Goal: Check status: Check status

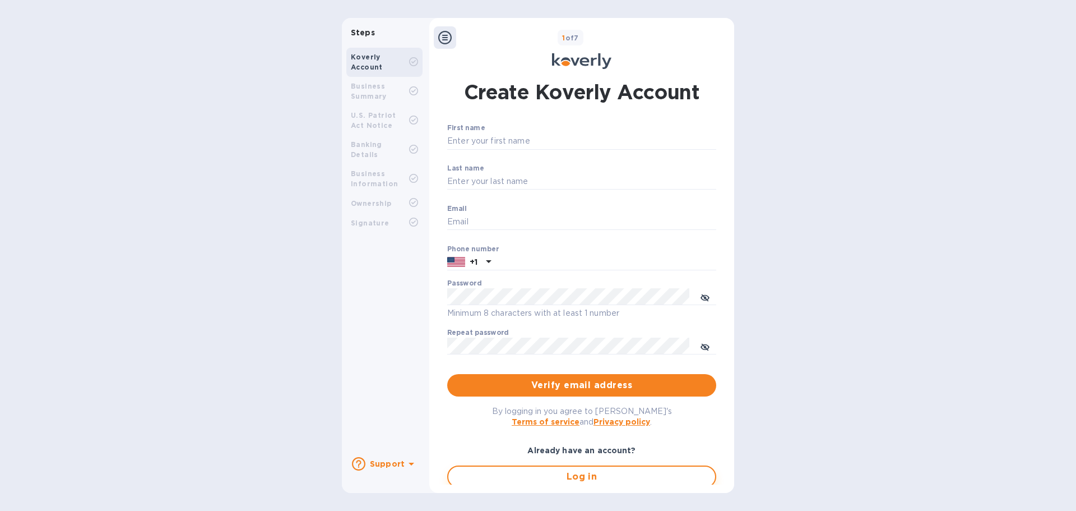
type input "accounting@ascendexusa.com"
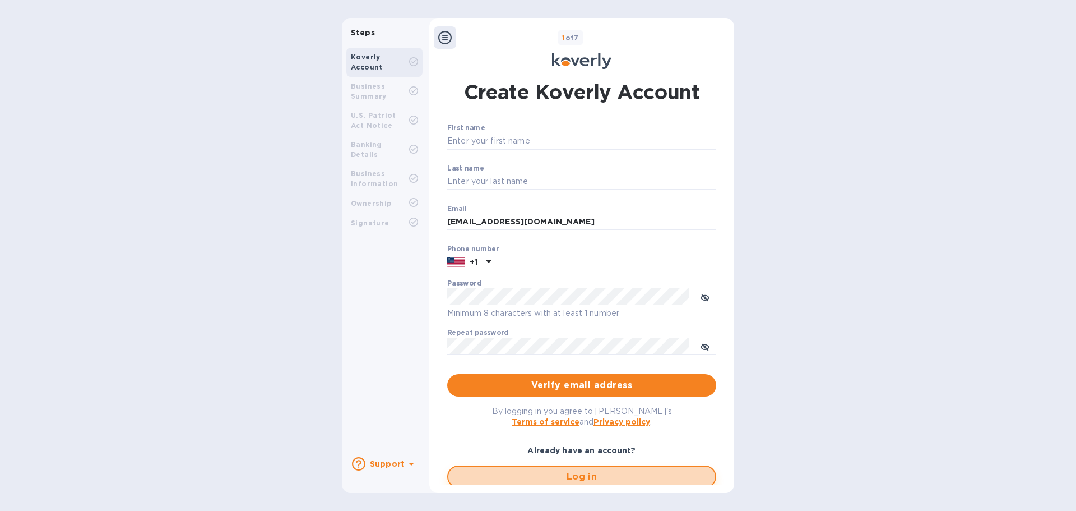
click at [550, 477] on span "Log in" at bounding box center [581, 476] width 249 height 13
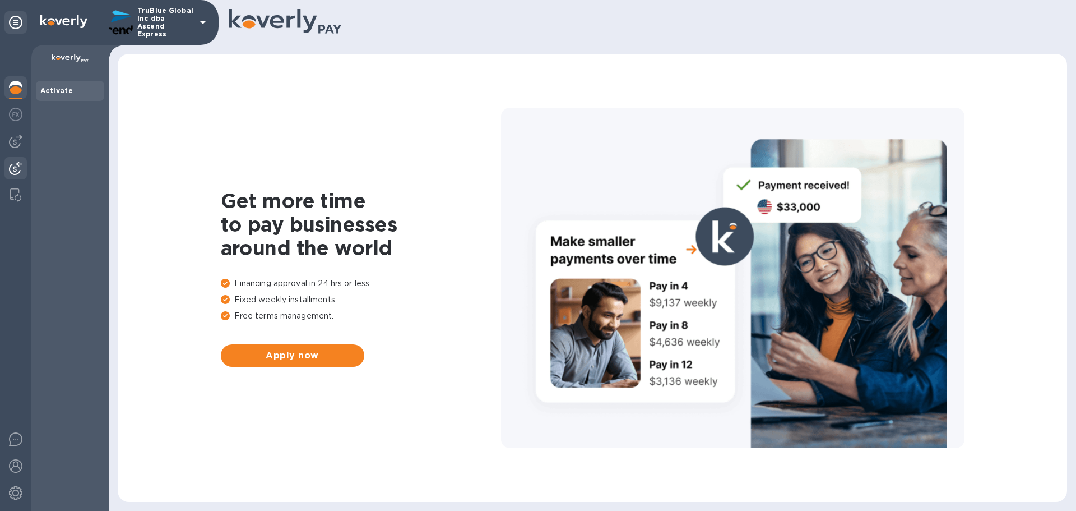
click at [16, 169] on img at bounding box center [15, 167] width 13 height 13
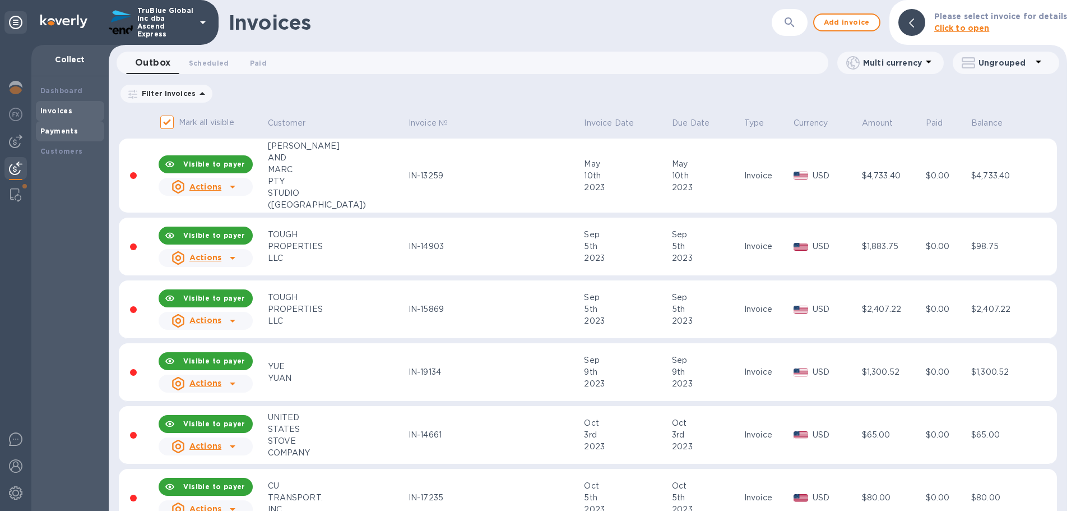
click at [56, 129] on b "Payments" at bounding box center [59, 131] width 38 height 8
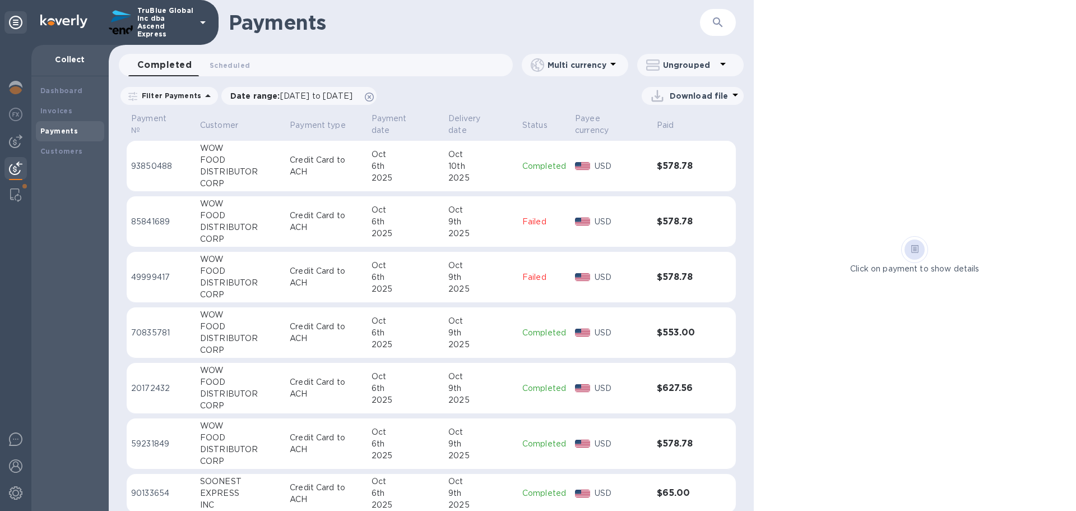
click at [150, 390] on p "20172432" at bounding box center [161, 388] width 60 height 12
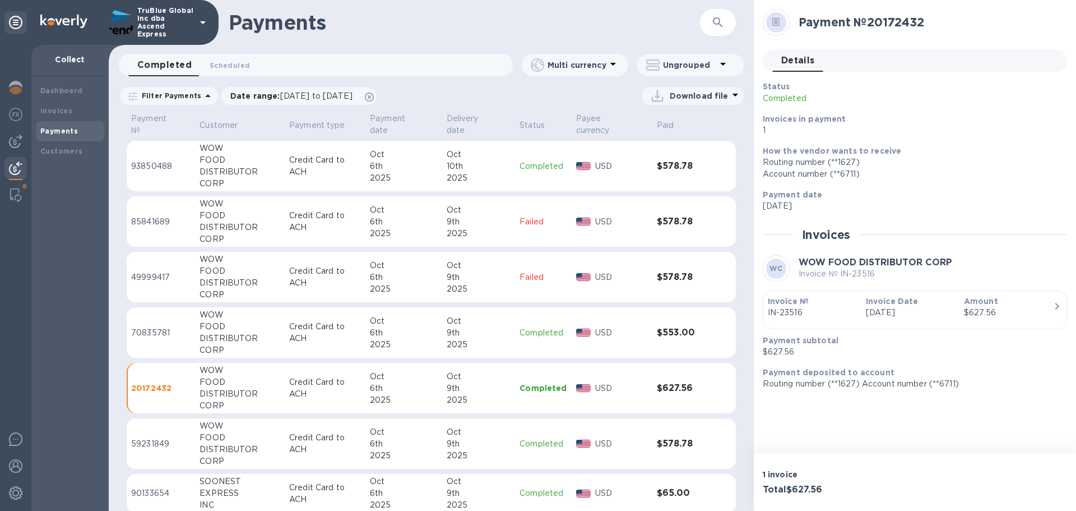
click at [137, 443] on p "59231849" at bounding box center [160, 444] width 59 height 12
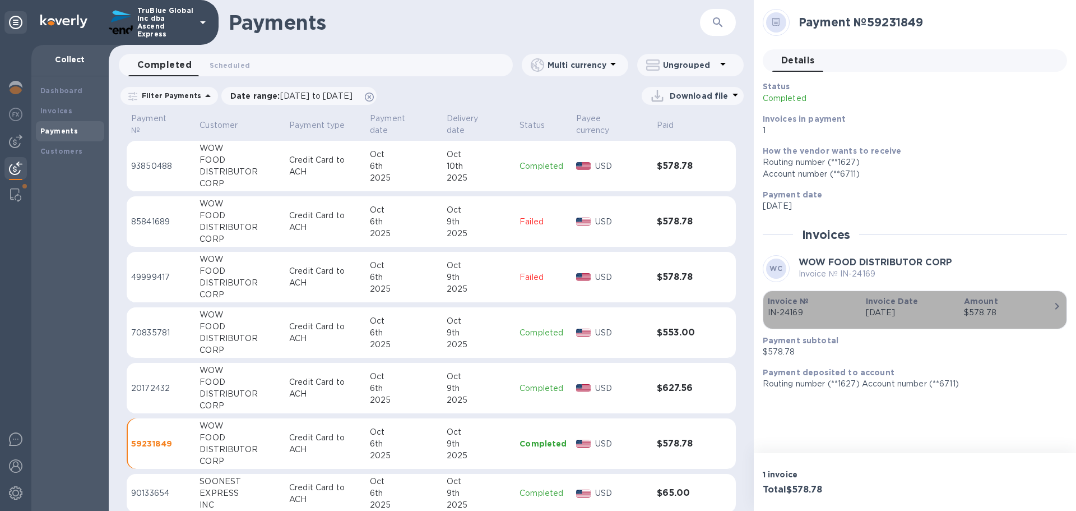
click at [804, 314] on p "IN-24169" at bounding box center [812, 313] width 89 height 12
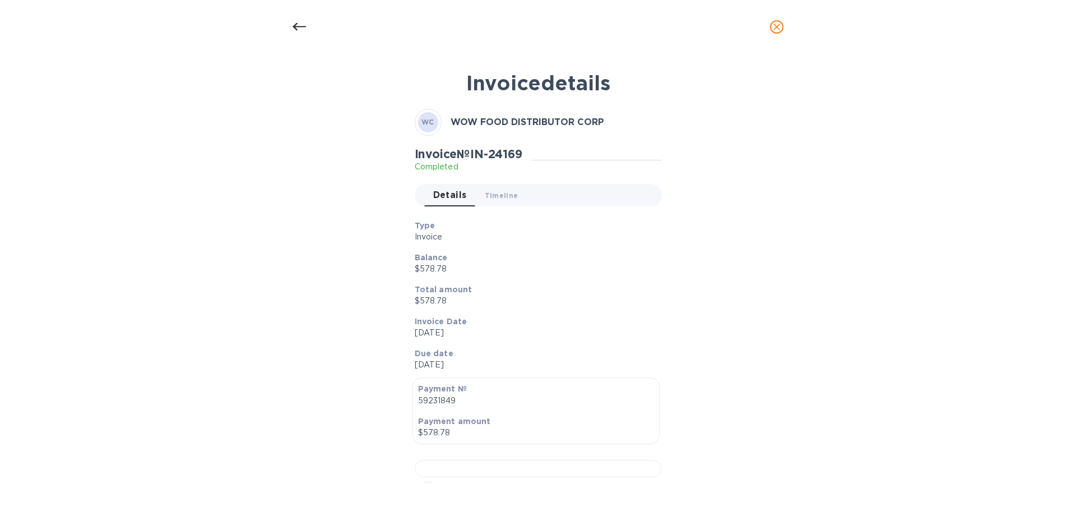
click at [514, 152] on h2 "Invoice № IN-24169" at bounding box center [469, 154] width 108 height 14
copy h2 "24169"
click at [300, 25] on icon at bounding box center [299, 26] width 13 height 13
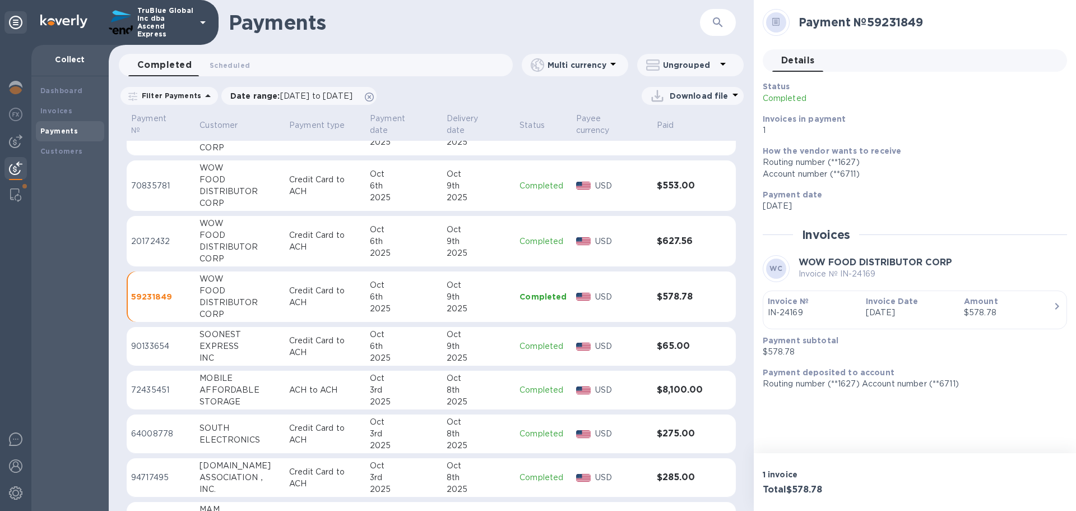
scroll to position [35, 0]
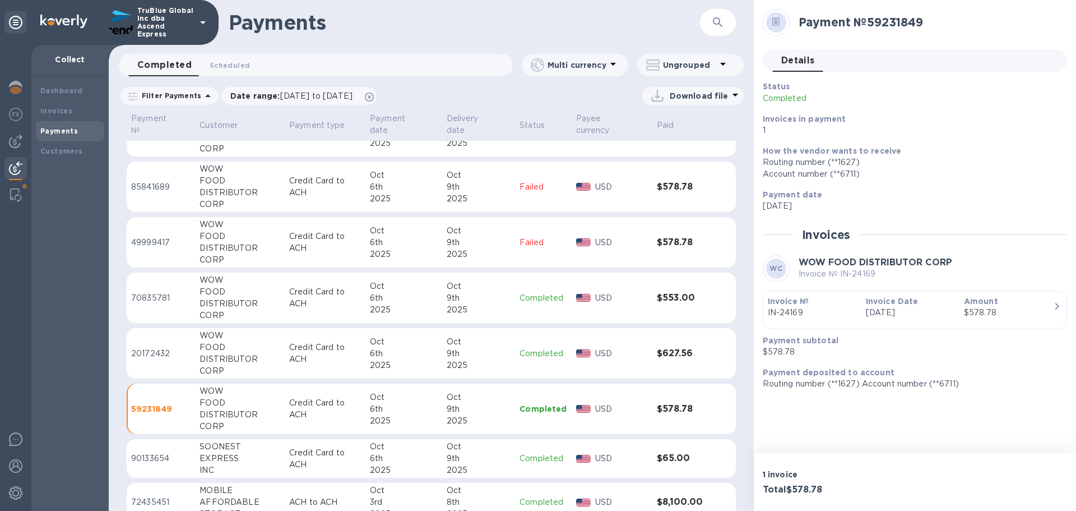
click at [145, 296] on p "70835781" at bounding box center [160, 298] width 59 height 12
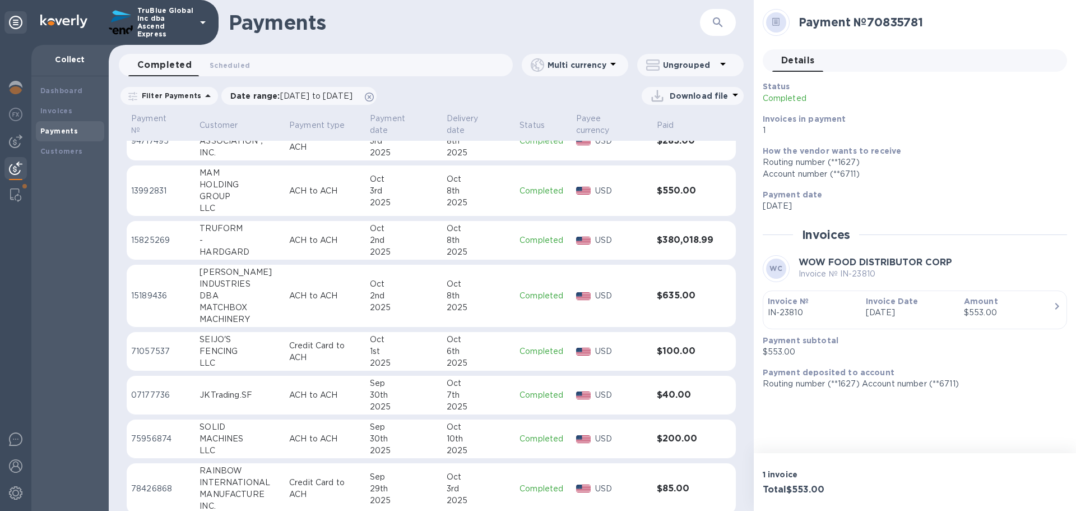
scroll to position [371, 0]
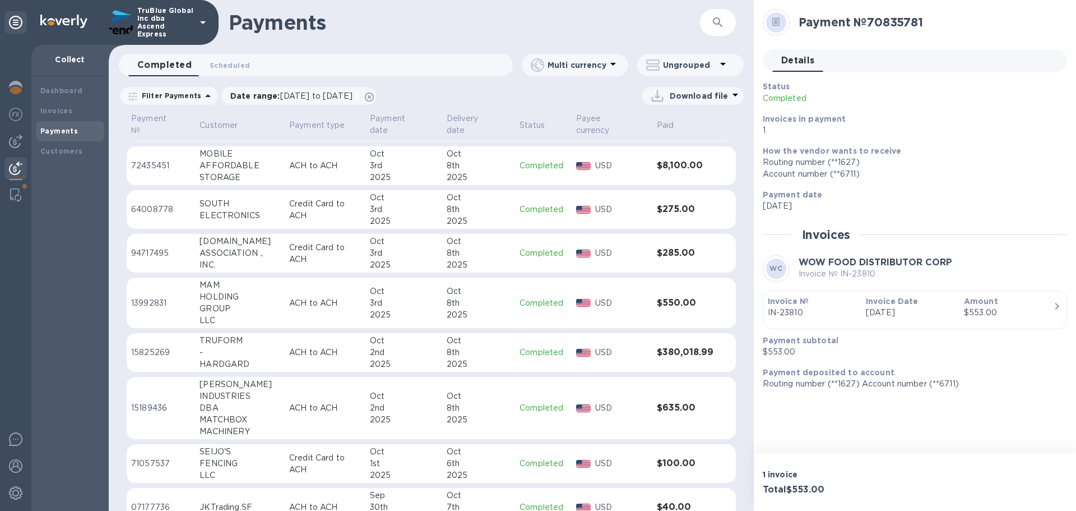
click at [150, 301] on p "13992831" at bounding box center [160, 303] width 59 height 12
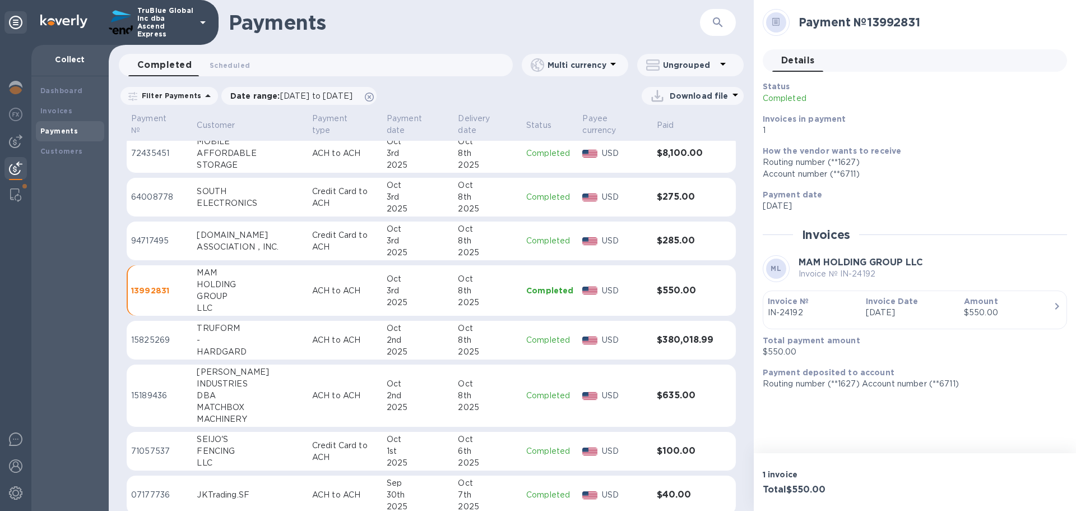
scroll to position [327, 0]
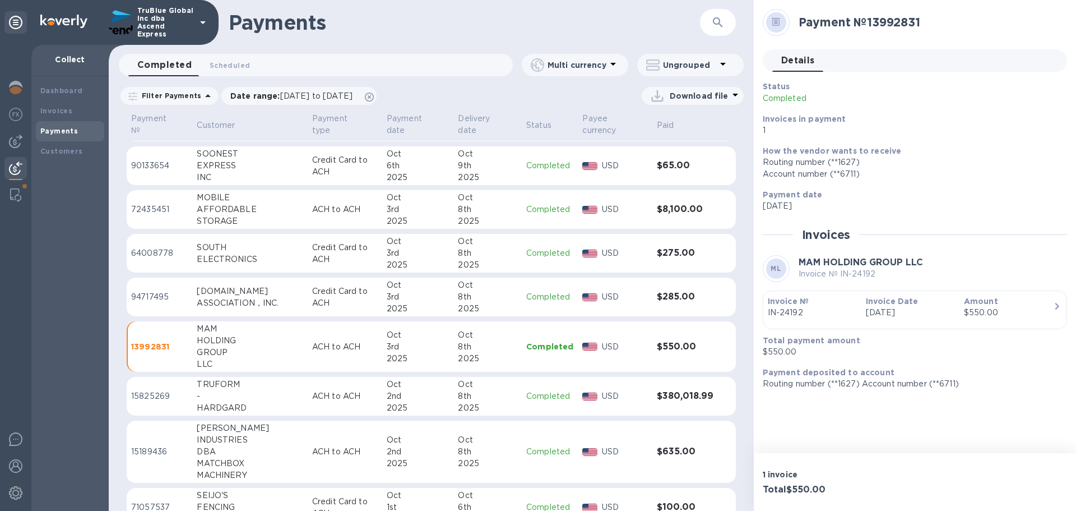
click at [150, 164] on p "90133654" at bounding box center [159, 166] width 57 height 12
